Goal: Information Seeking & Learning: Stay updated

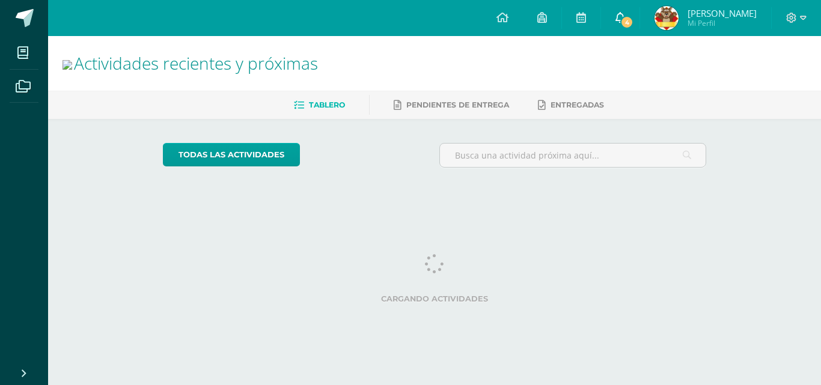
click at [634, 25] on span "4" at bounding box center [627, 22] width 13 height 13
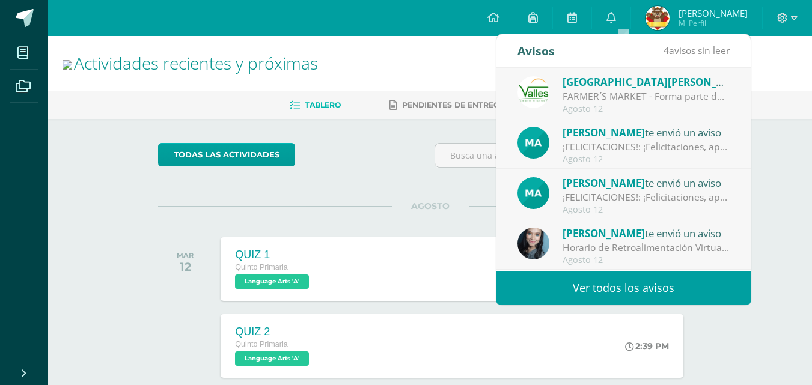
click at [649, 287] on link "Ver todos los avisos" at bounding box center [624, 288] width 254 height 33
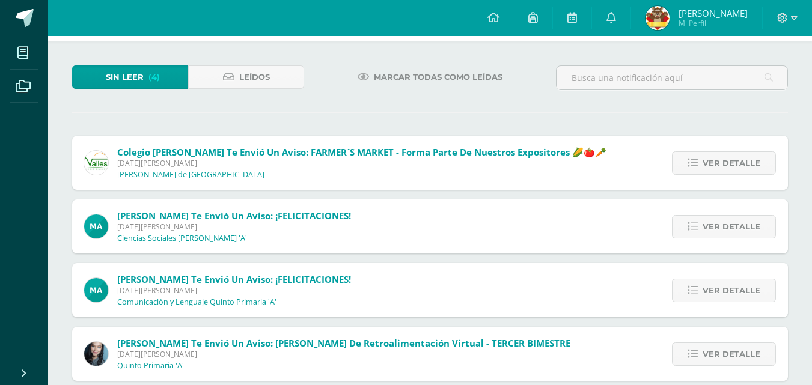
scroll to position [52, 0]
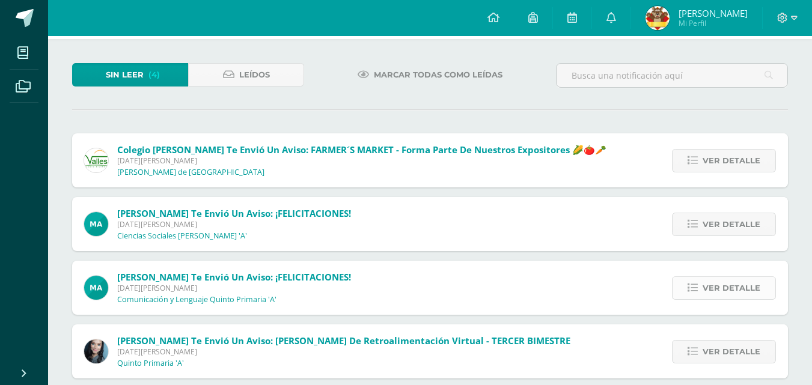
click at [724, 289] on span "Ver detalle" at bounding box center [732, 288] width 58 height 22
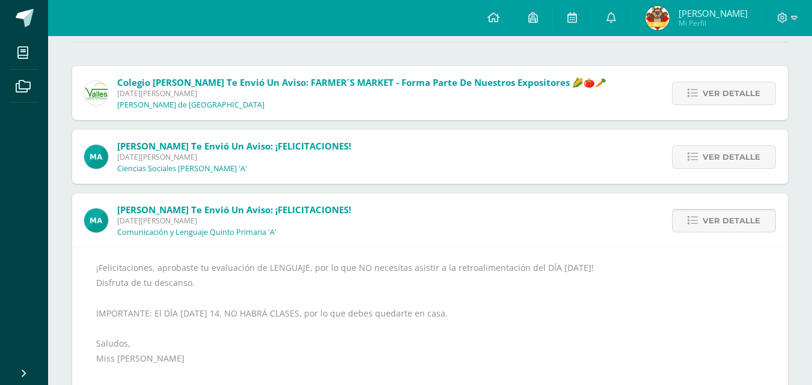
scroll to position [120, 0]
click at [726, 159] on span "Ver detalle" at bounding box center [732, 157] width 58 height 22
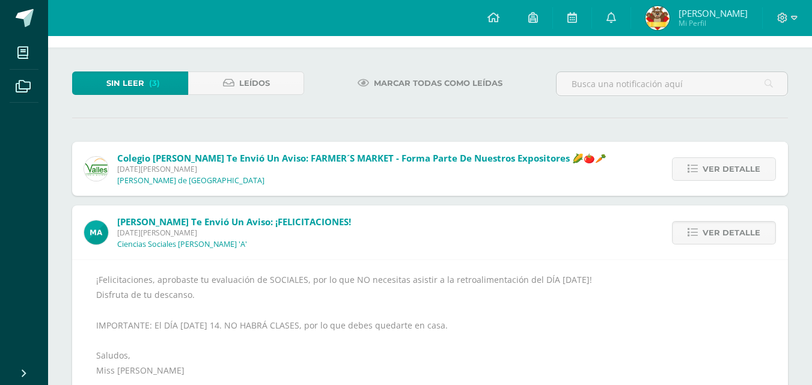
scroll to position [0, 0]
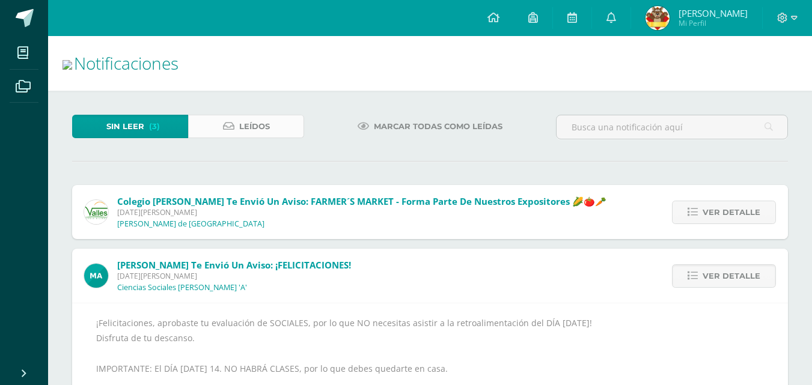
click at [269, 130] on span "Leídos" at bounding box center [254, 126] width 31 height 22
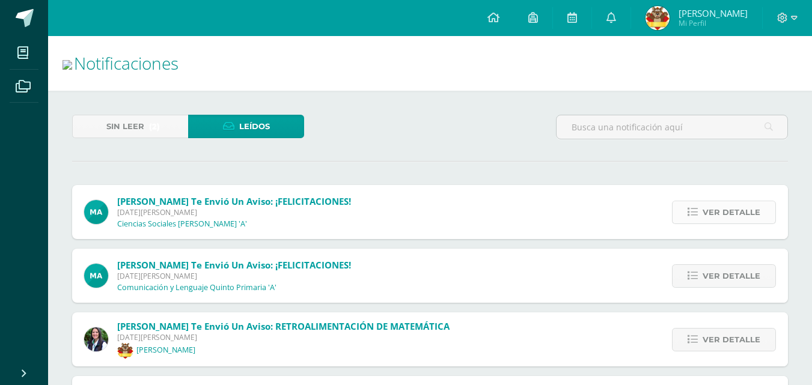
click at [750, 214] on span "Ver detalle" at bounding box center [732, 212] width 58 height 22
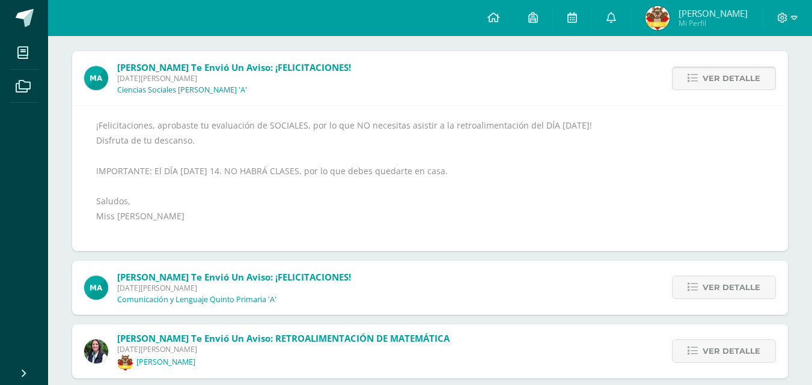
scroll to position [135, 0]
click at [729, 288] on span "Ver detalle" at bounding box center [732, 287] width 58 height 22
